Goal: Task Accomplishment & Management: Manage account settings

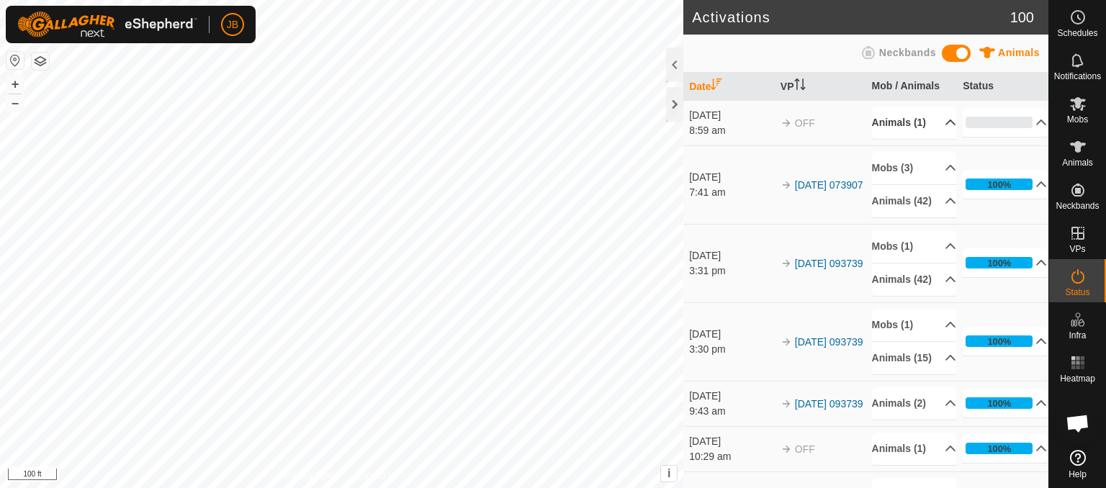
click at [889, 137] on p-accordion-header "Animals (1)" at bounding box center [914, 123] width 84 height 32
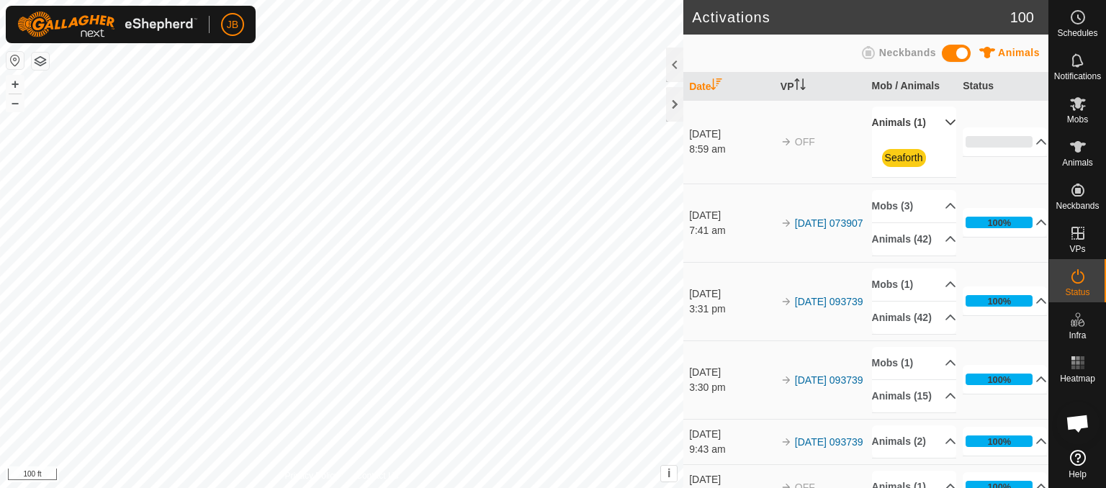
click at [889, 137] on p-accordion-header "Animals (1)" at bounding box center [914, 123] width 84 height 32
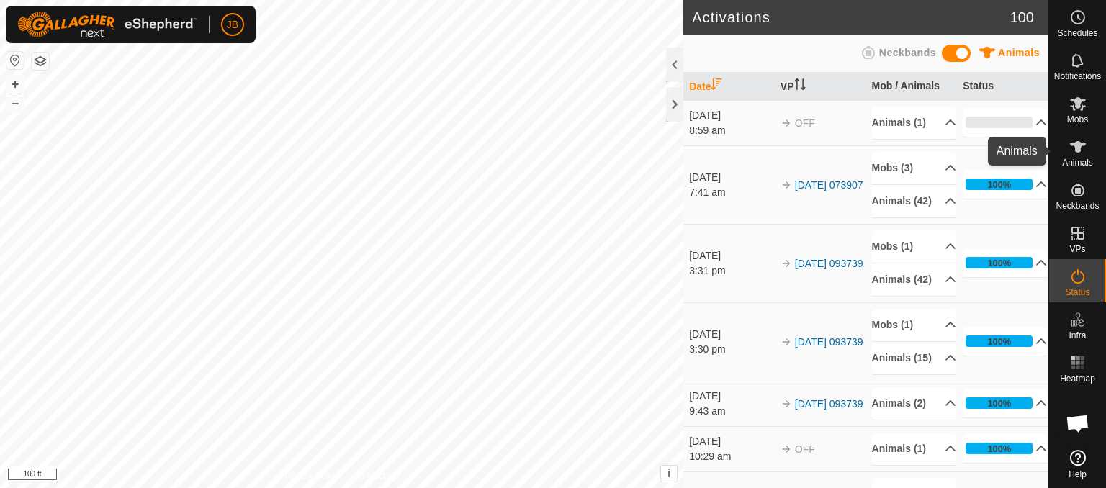
click at [1076, 145] on icon at bounding box center [1078, 147] width 16 height 12
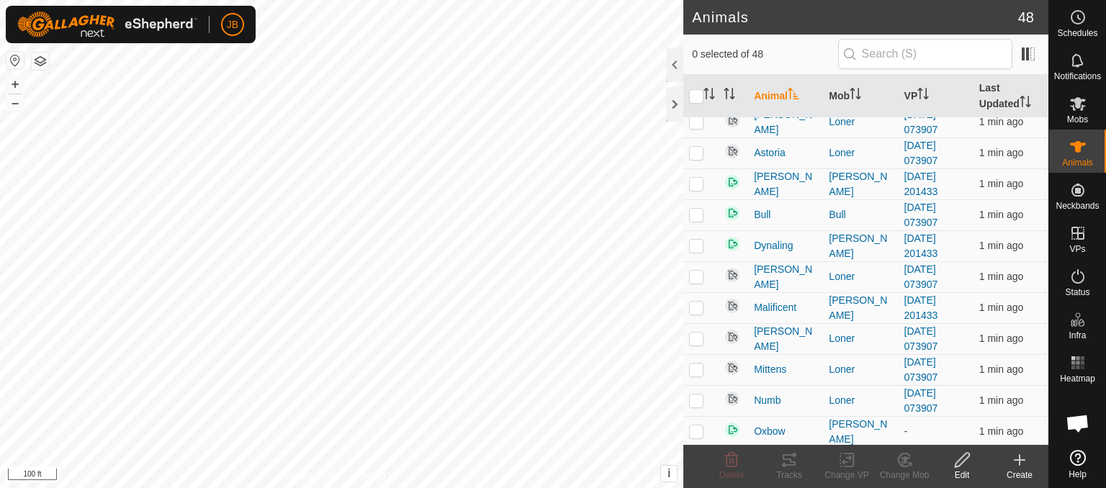
scroll to position [1034, 0]
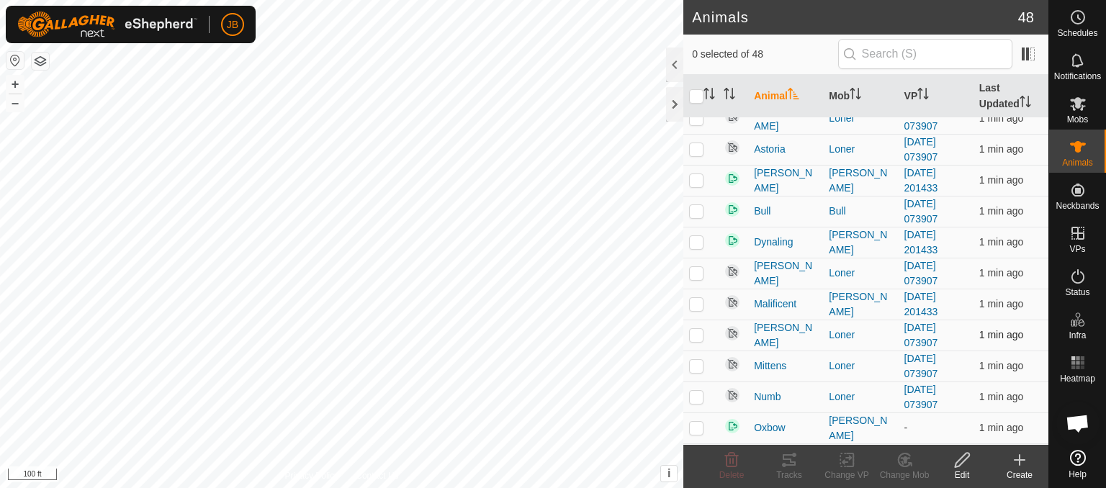
click at [697, 329] on p-checkbox at bounding box center [696, 335] width 14 height 12
checkbox input "true"
click at [771, 328] on span "[PERSON_NAME]" at bounding box center [785, 335] width 63 height 30
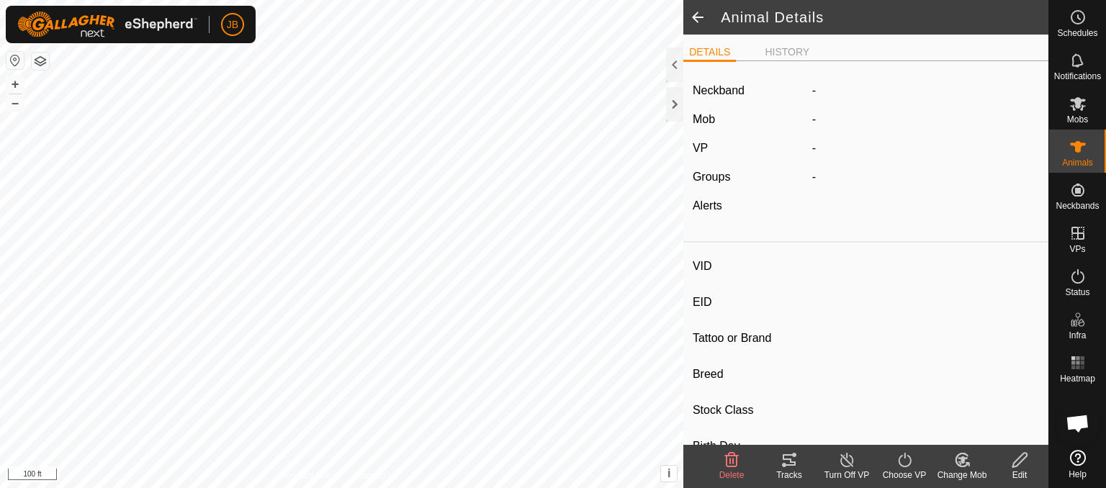
type input "[PERSON_NAME]"
type input "-"
type input "358"
type input "-"
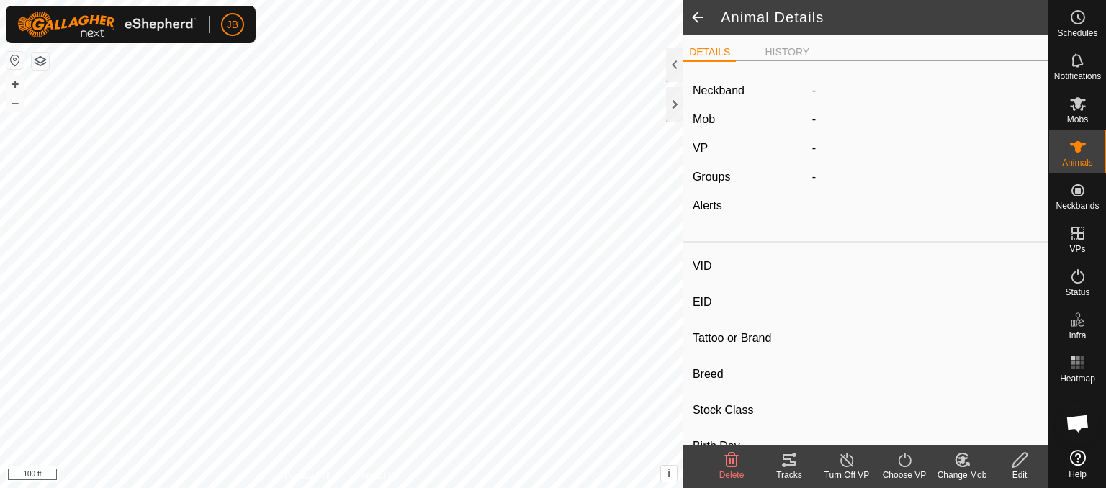
type input "0 kg"
type input "-"
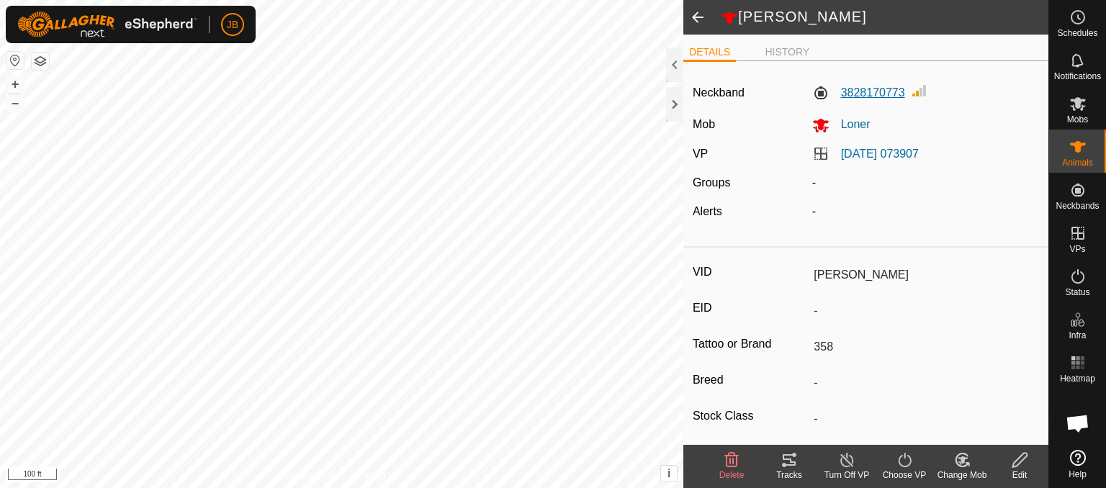
click at [866, 96] on label "3828170773" at bounding box center [858, 92] width 93 height 17
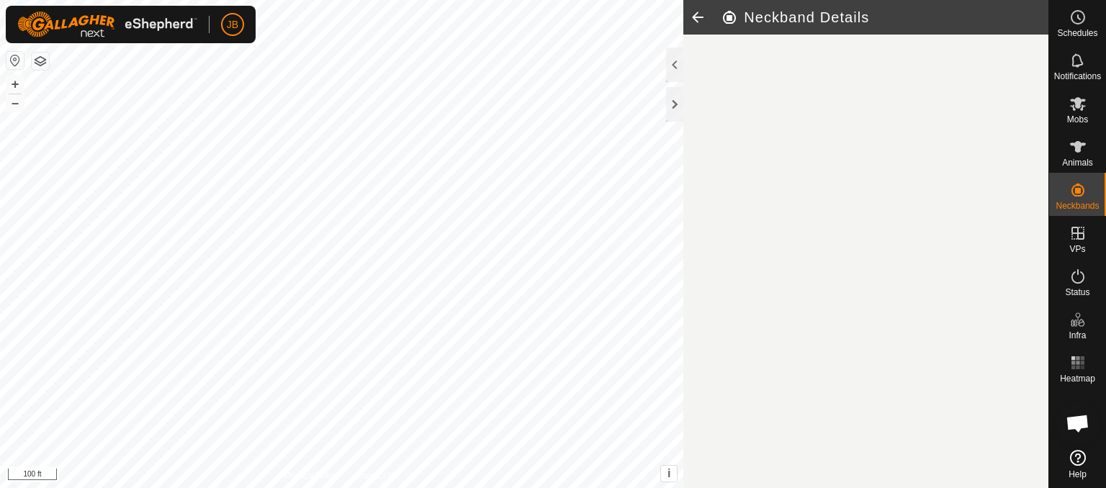
click at [866, 96] on article "Neckband Details" at bounding box center [865, 244] width 365 height 488
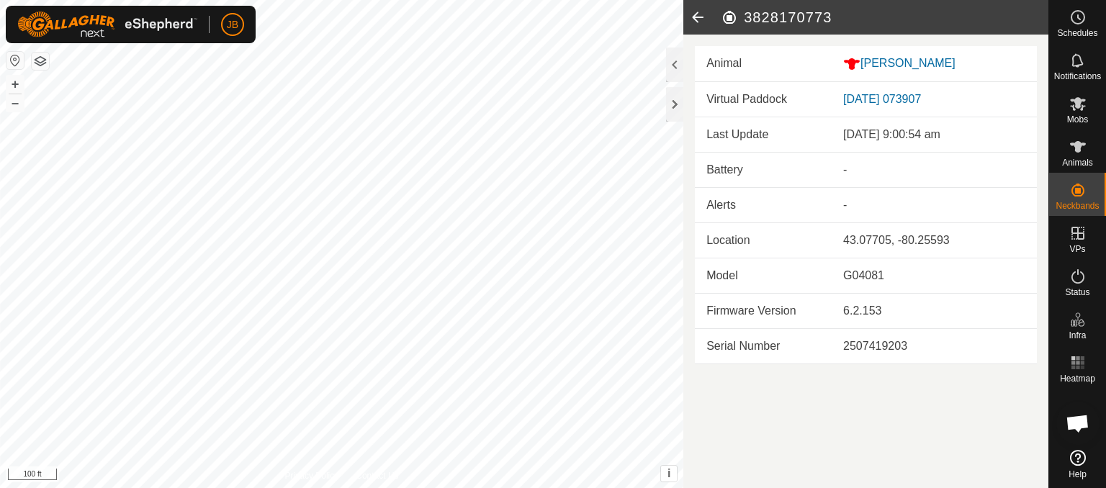
click at [694, 20] on icon at bounding box center [697, 17] width 29 height 35
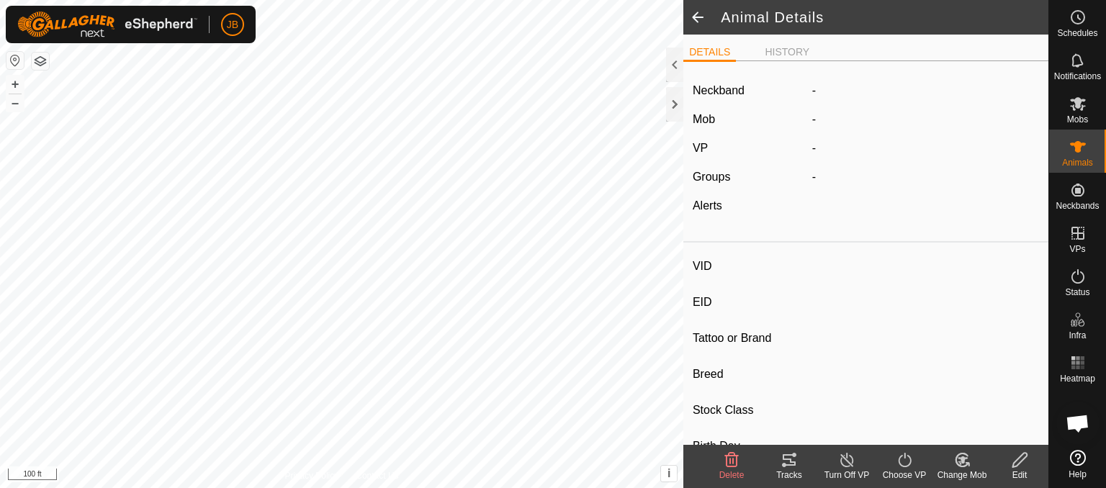
type input "[PERSON_NAME]"
type input "-"
type input "358"
type input "-"
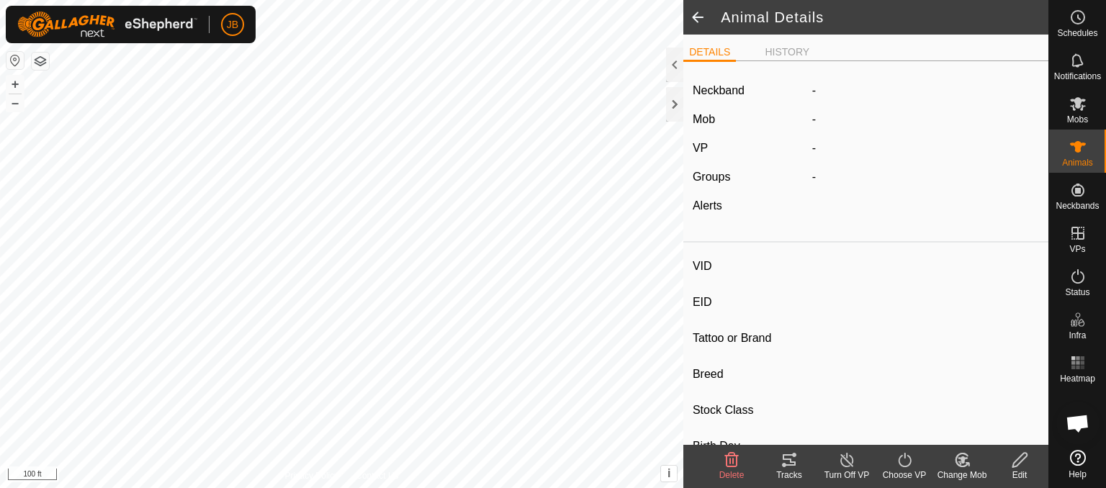
type input "0 kg"
type input "-"
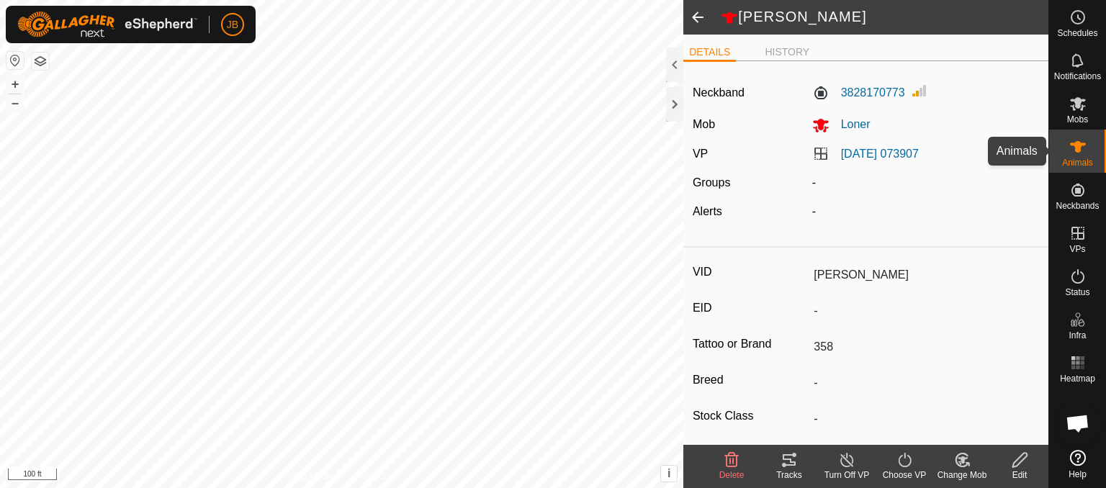
click at [1084, 150] on icon at bounding box center [1077, 146] width 17 height 17
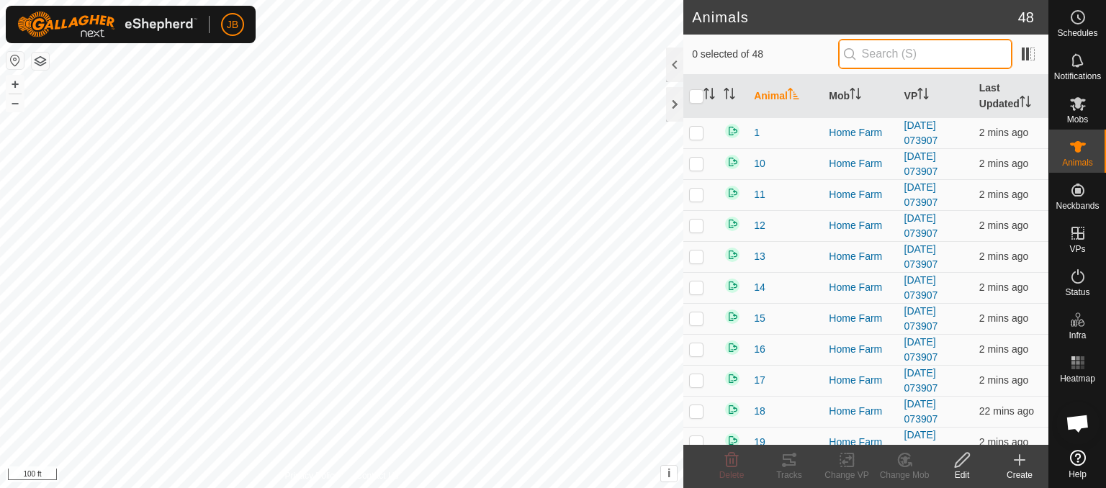
click at [890, 58] on input "text" at bounding box center [925, 54] width 174 height 30
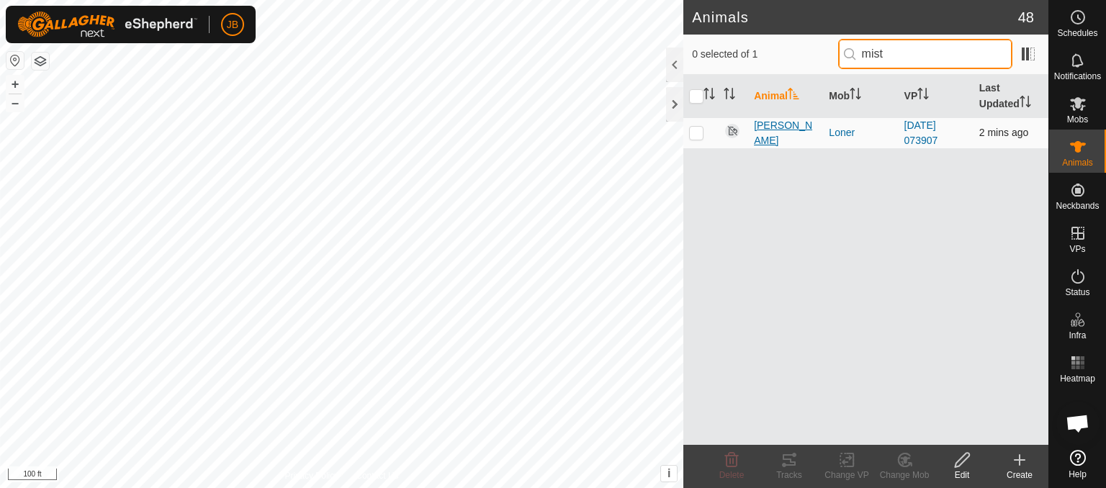
type input "mist"
click at [764, 133] on span "[PERSON_NAME]" at bounding box center [785, 133] width 63 height 30
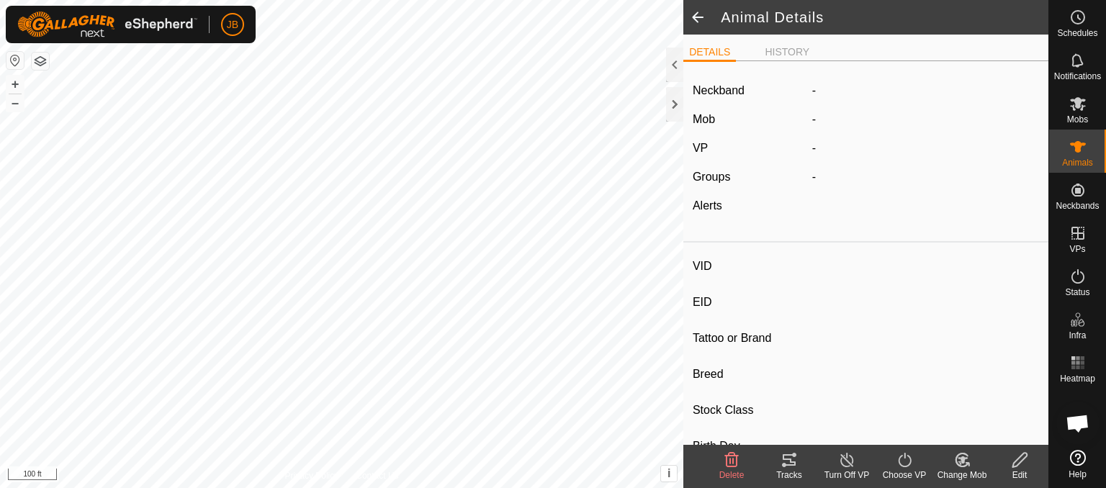
type input "[PERSON_NAME]"
type input "-"
type input "358"
type input "-"
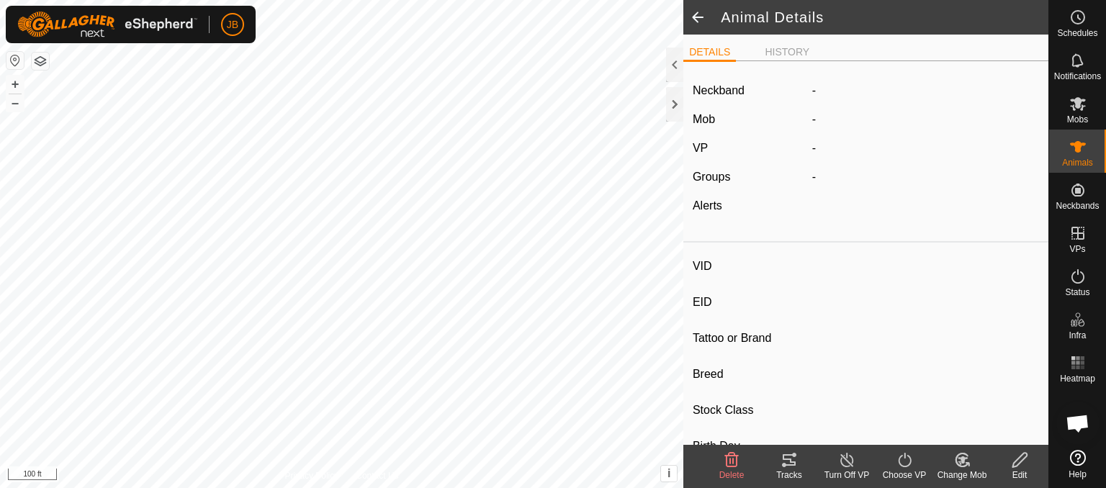
type input "0 kg"
type input "-"
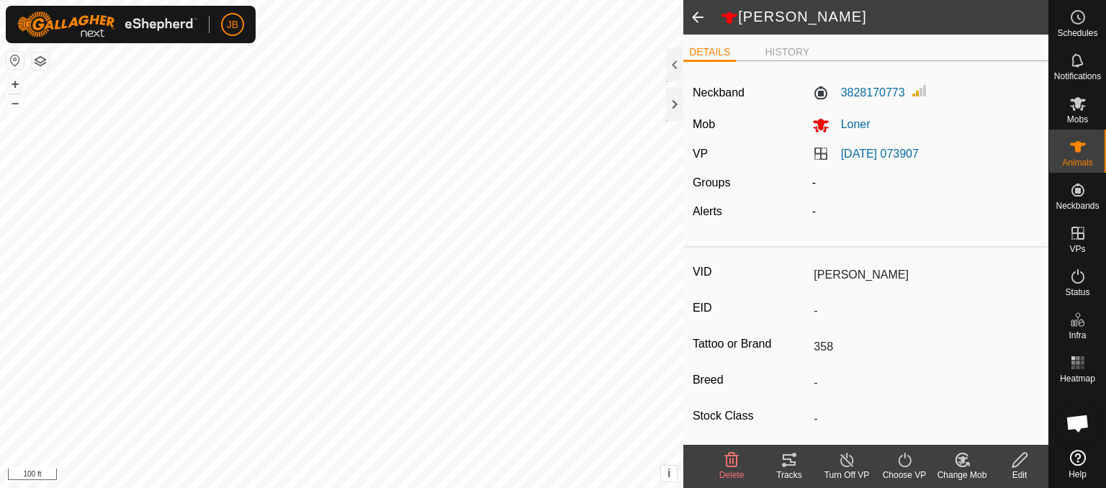
click at [879, 145] on div "[DATE] 073907" at bounding box center [925, 153] width 239 height 17
click at [879, 158] on link "[DATE] 073907" at bounding box center [880, 154] width 78 height 12
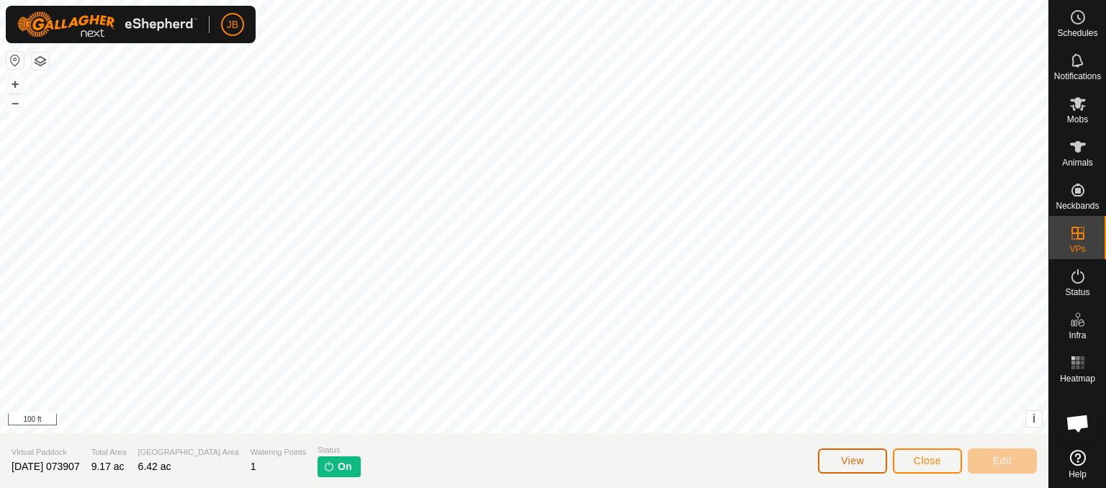
click at [850, 456] on span "View" at bounding box center [852, 461] width 23 height 12
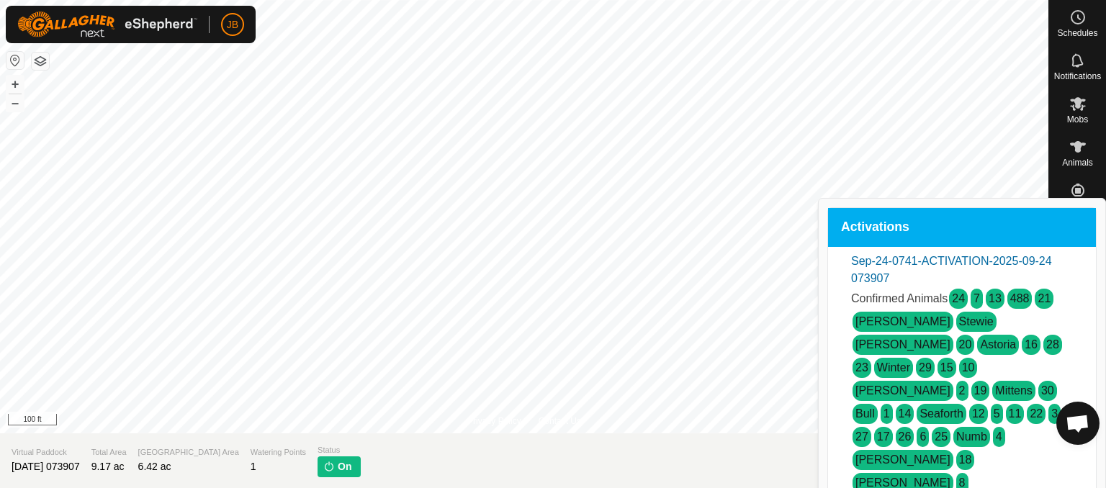
click at [323, 467] on img at bounding box center [329, 467] width 12 height 12
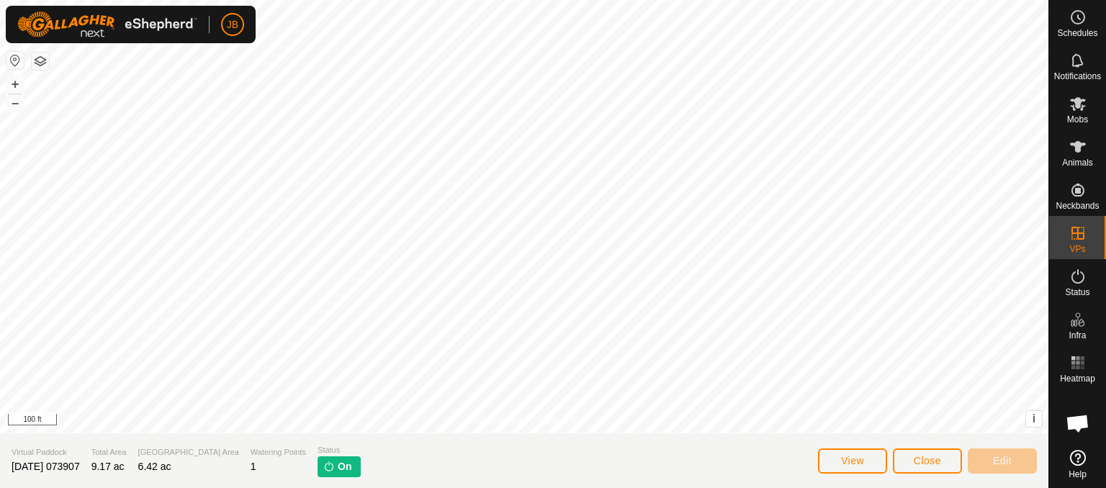
click at [323, 467] on img at bounding box center [329, 467] width 12 height 12
click at [867, 455] on button "View" at bounding box center [852, 460] width 69 height 25
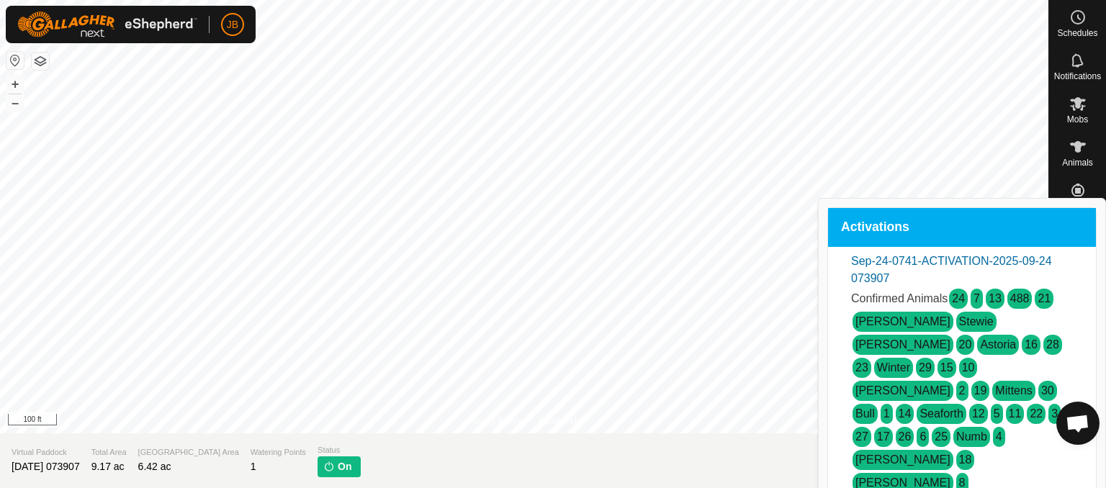
click at [864, 453] on link "[PERSON_NAME]" at bounding box center [902, 459] width 95 height 12
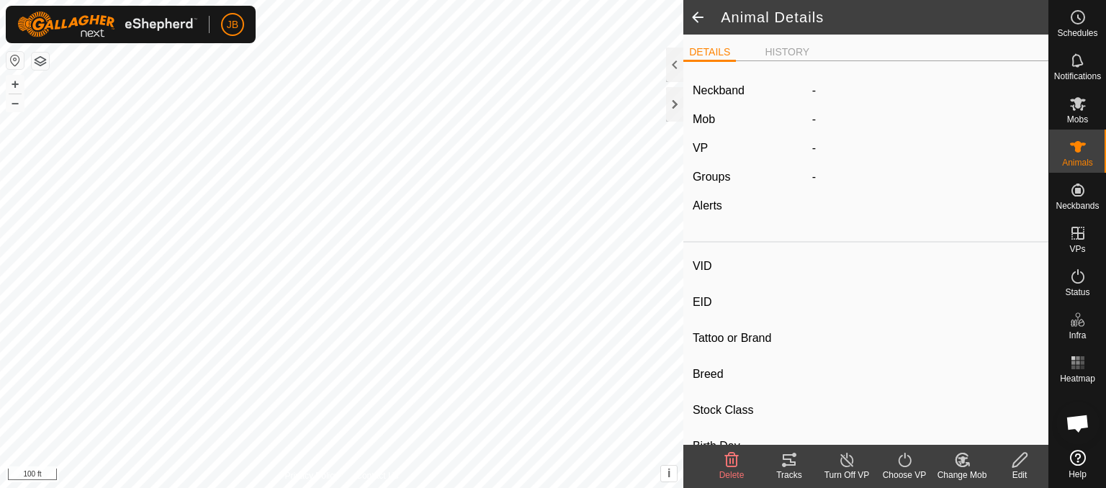
type input "[PERSON_NAME]"
type input "-"
type input "358"
type input "-"
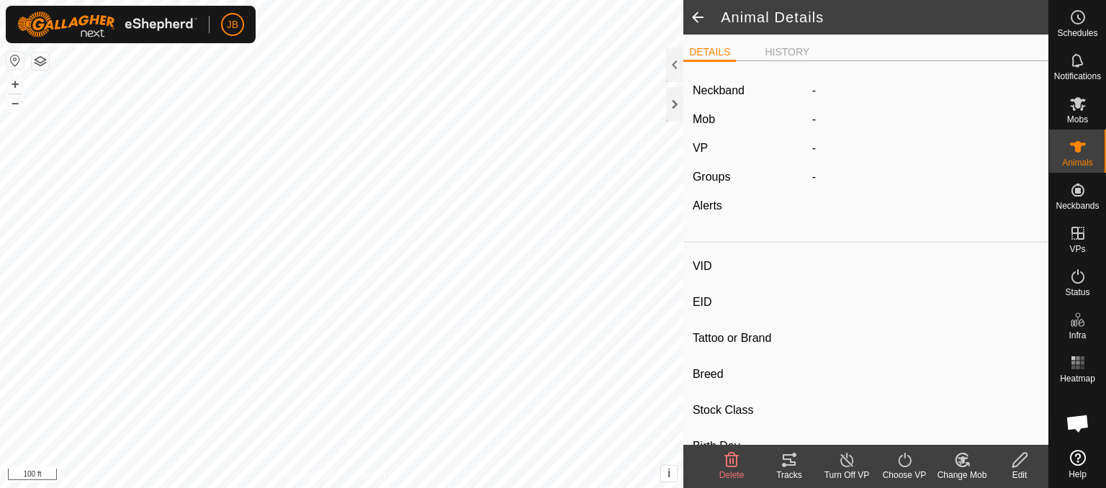
type input "0 kg"
type input "-"
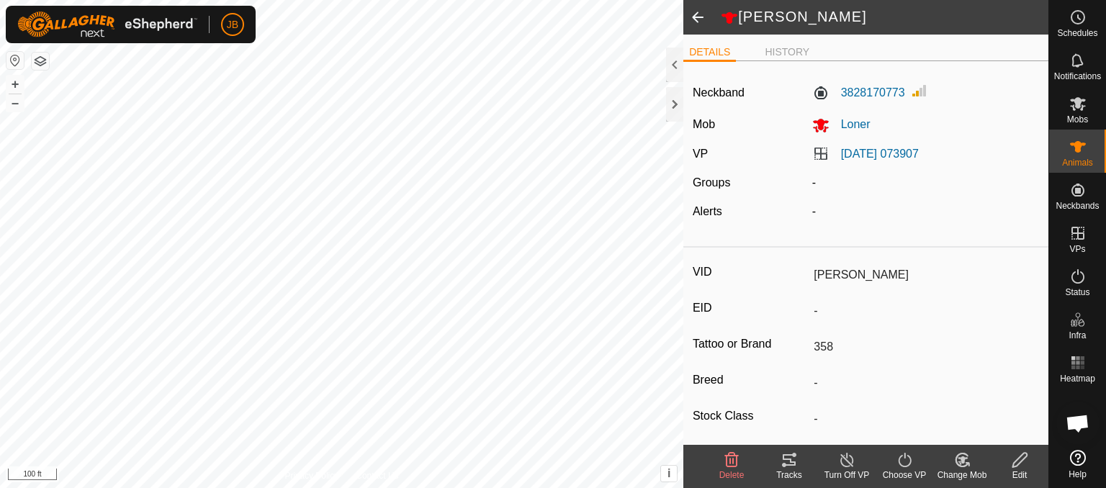
click at [844, 461] on icon at bounding box center [847, 459] width 18 height 17
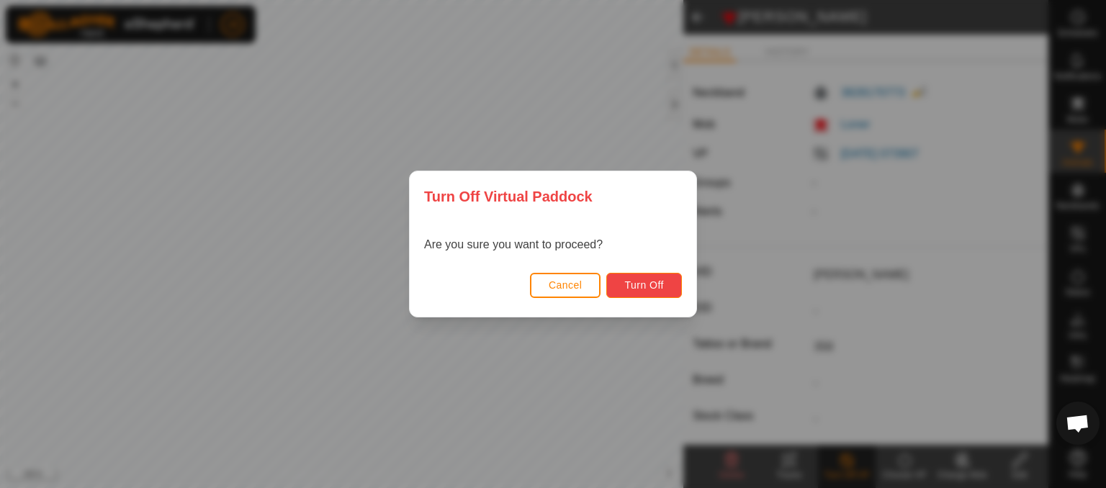
click at [640, 286] on span "Turn Off" at bounding box center [644, 285] width 40 height 12
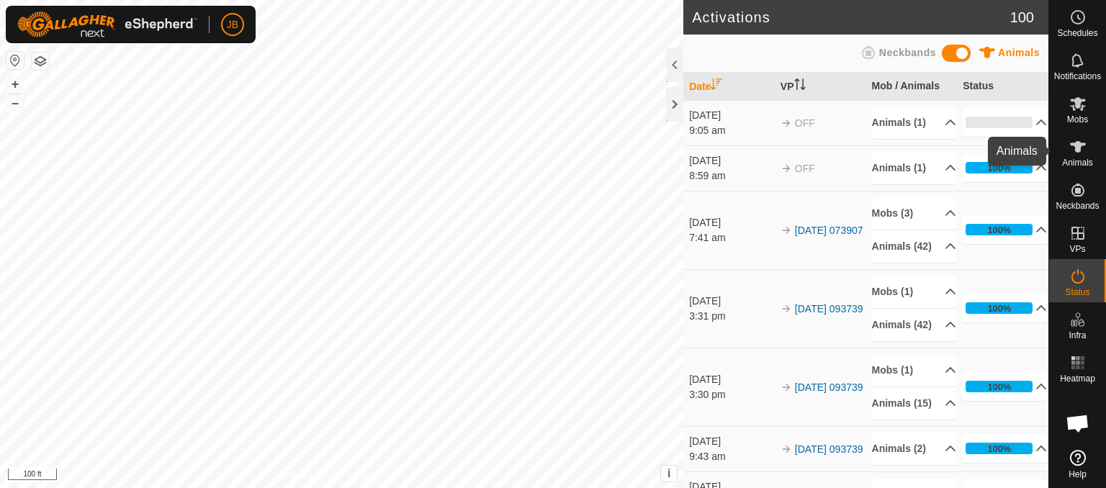
click at [1078, 142] on icon at bounding box center [1078, 147] width 16 height 12
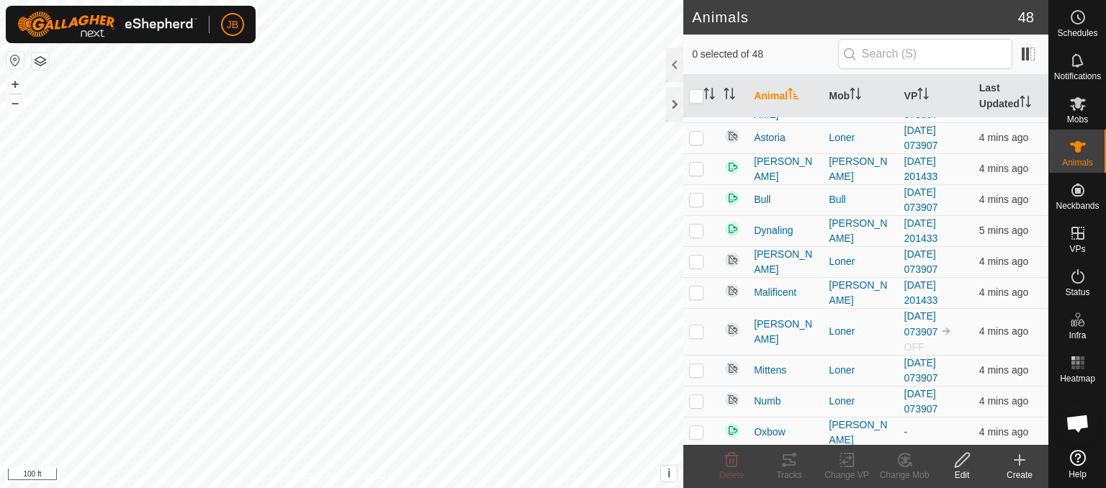
scroll to position [1048, 0]
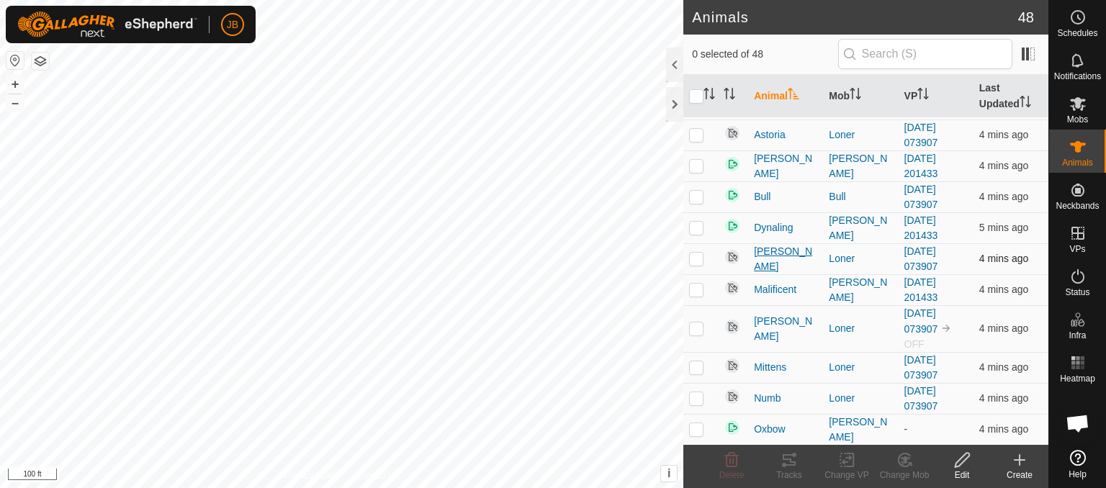
click at [763, 253] on span "[PERSON_NAME]" at bounding box center [785, 259] width 63 height 30
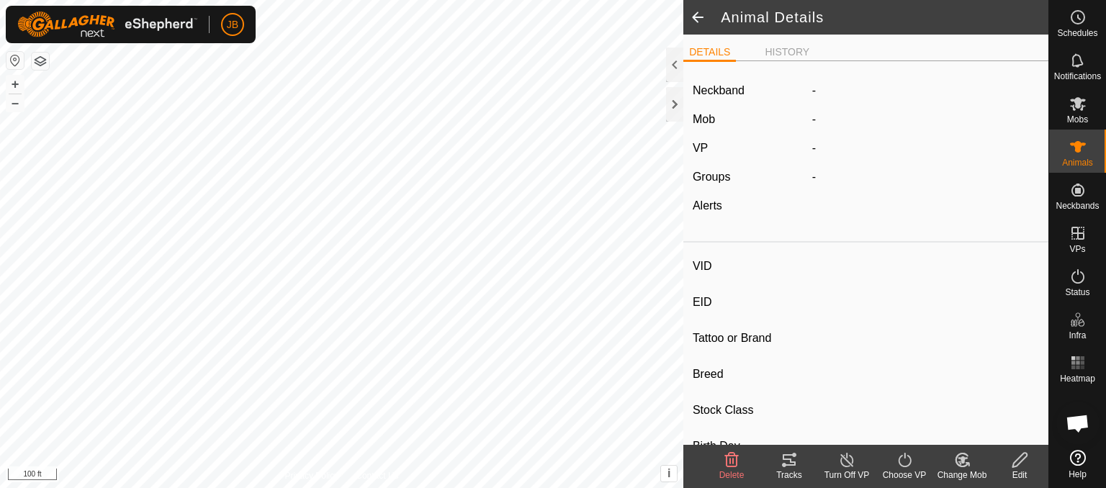
type input "[PERSON_NAME]"
type input "-"
type input "354"
type input "-"
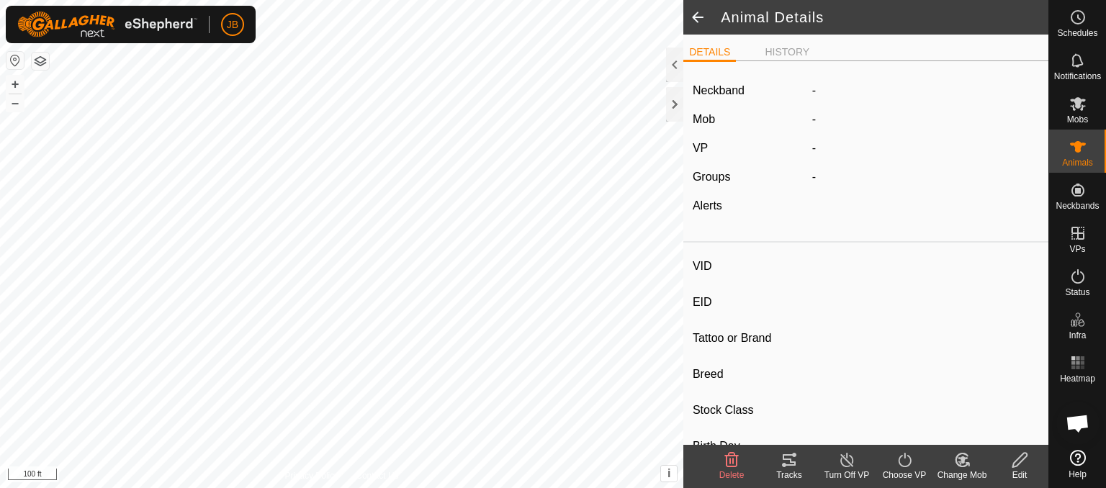
type input "0 kg"
type input "-"
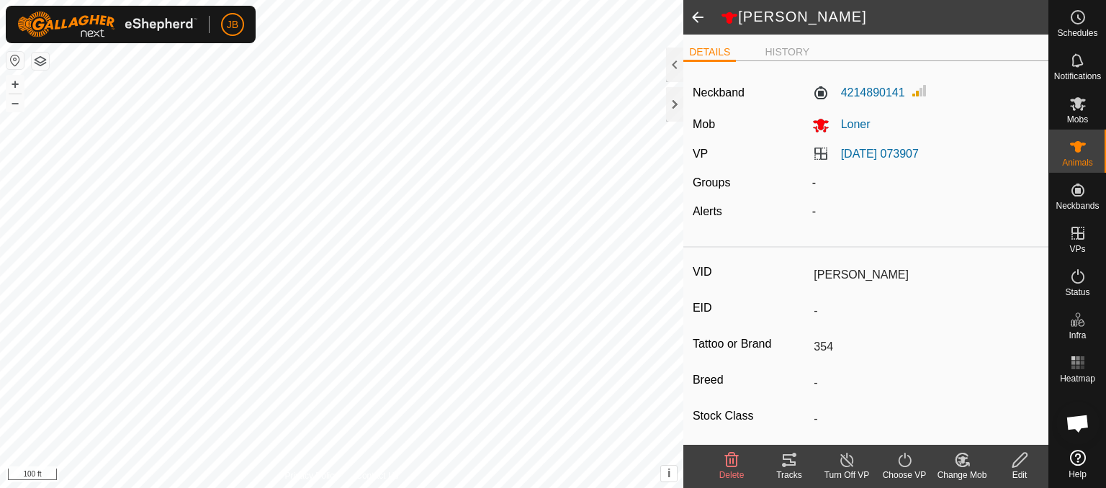
click at [844, 453] on icon at bounding box center [847, 459] width 18 height 17
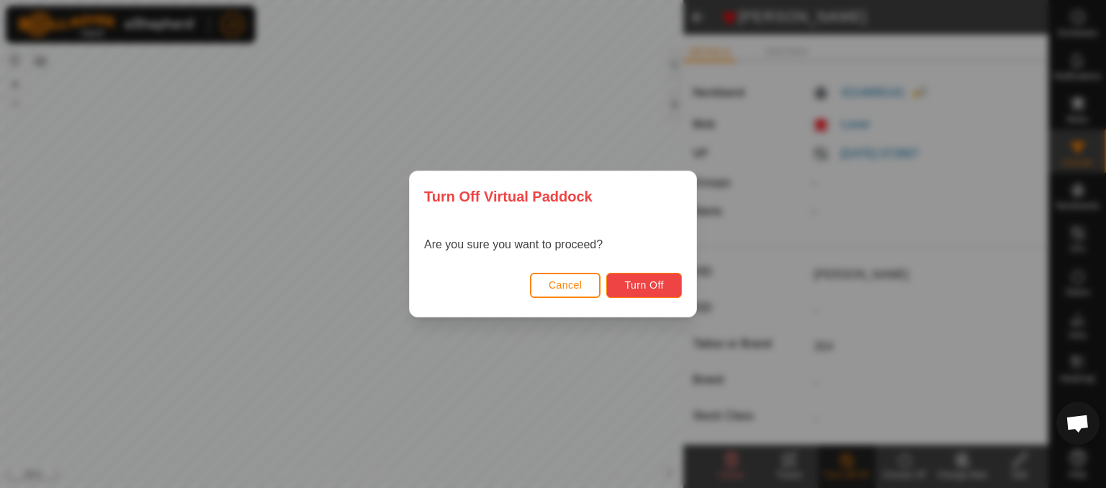
click at [665, 285] on button "Turn Off" at bounding box center [644, 285] width 76 height 25
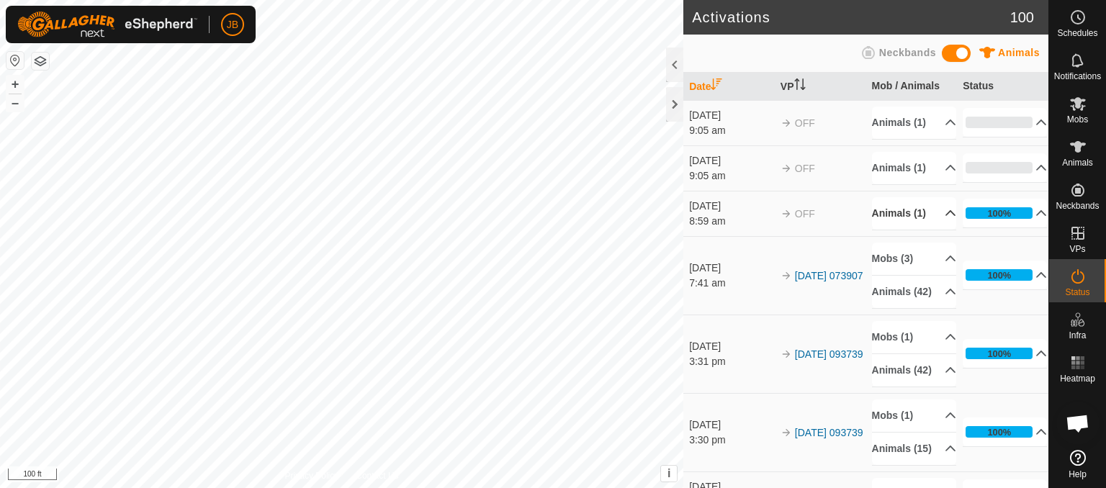
click at [881, 230] on p-accordion-header "Animals (1)" at bounding box center [914, 213] width 84 height 32
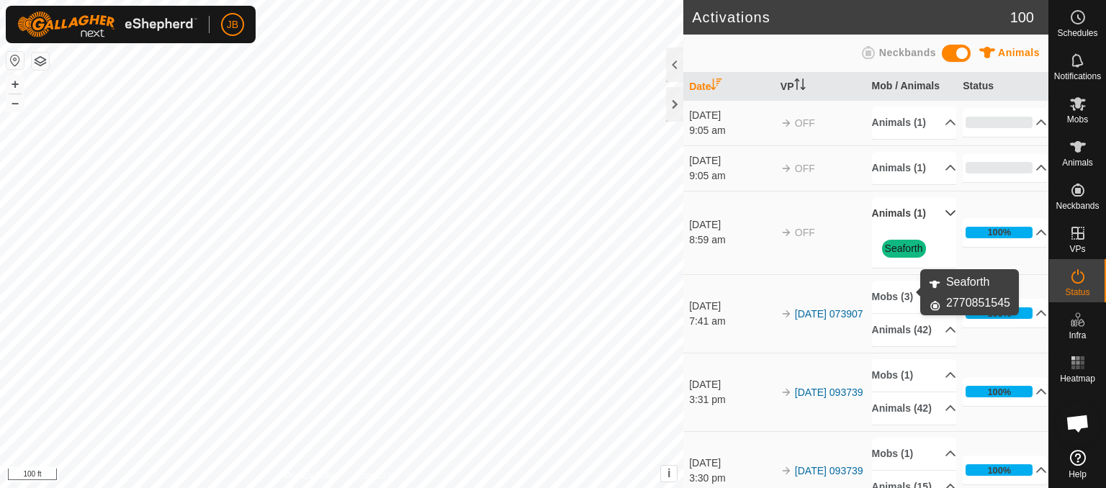
click at [893, 254] on link "Seaforth" at bounding box center [904, 249] width 38 height 12
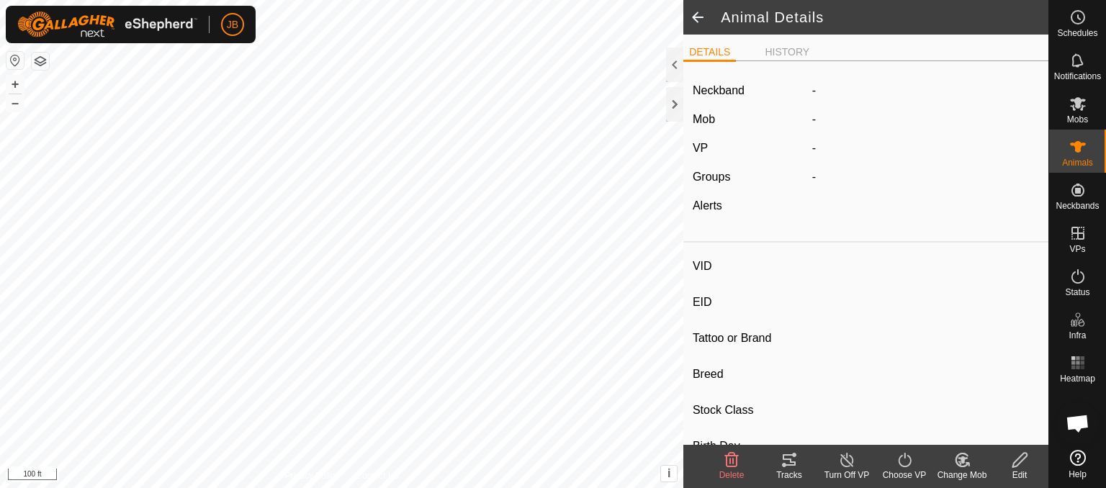
type input "Seaforth"
type input "-"
type input "376"
type input "-"
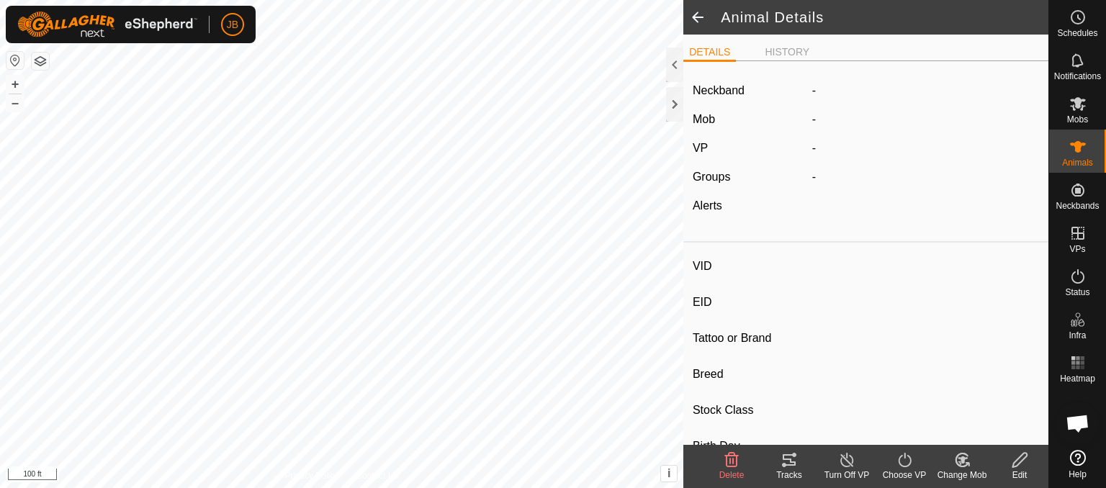
type input "0 kg"
type input "-"
click at [846, 458] on icon at bounding box center [847, 459] width 18 height 17
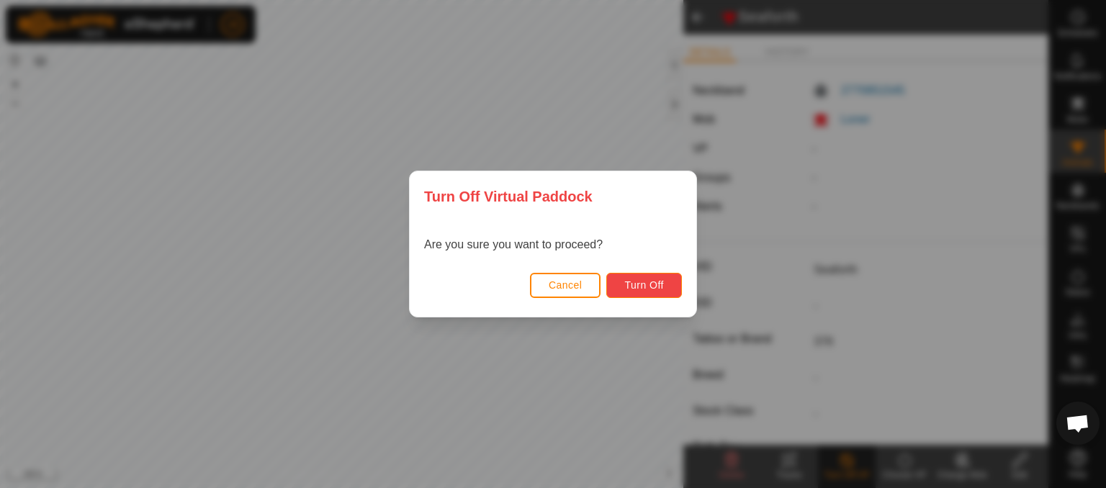
click at [645, 282] on span "Turn Off" at bounding box center [644, 285] width 40 height 12
